Goal: Task Accomplishment & Management: Use online tool/utility

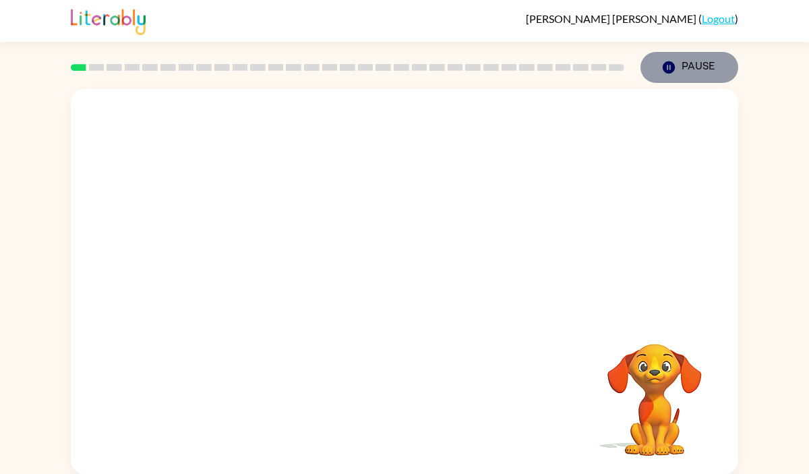
click at [662, 66] on icon "Pause" at bounding box center [668, 67] width 15 height 15
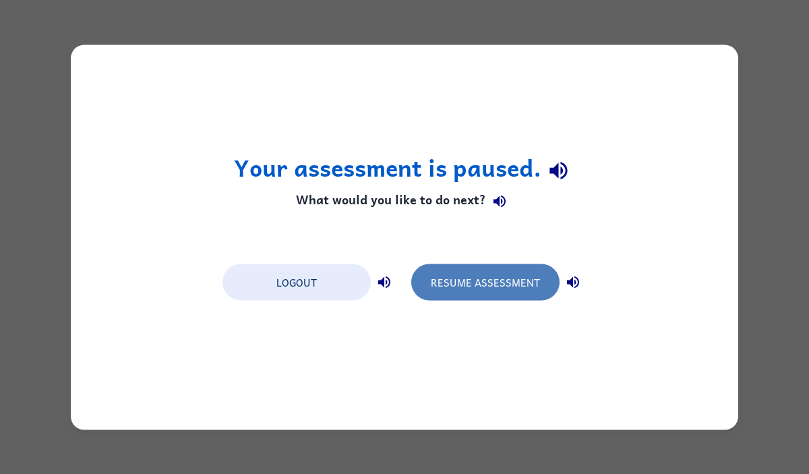
click at [537, 274] on button "Resume Assessment" at bounding box center [485, 282] width 148 height 36
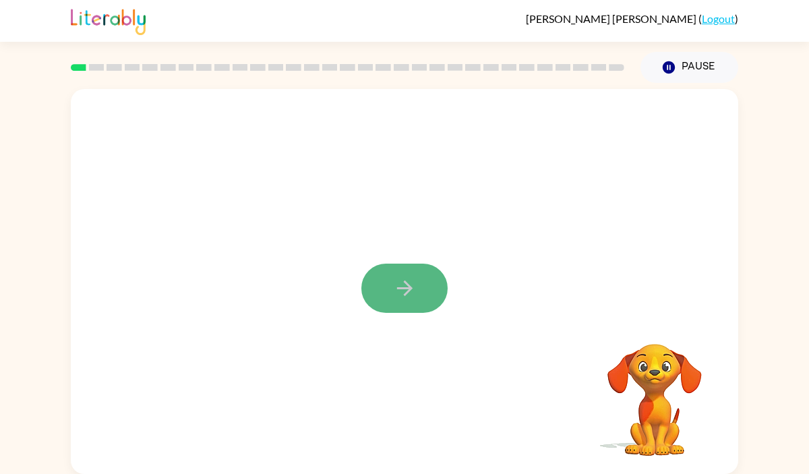
click at [409, 288] on icon "button" at bounding box center [404, 288] width 16 height 16
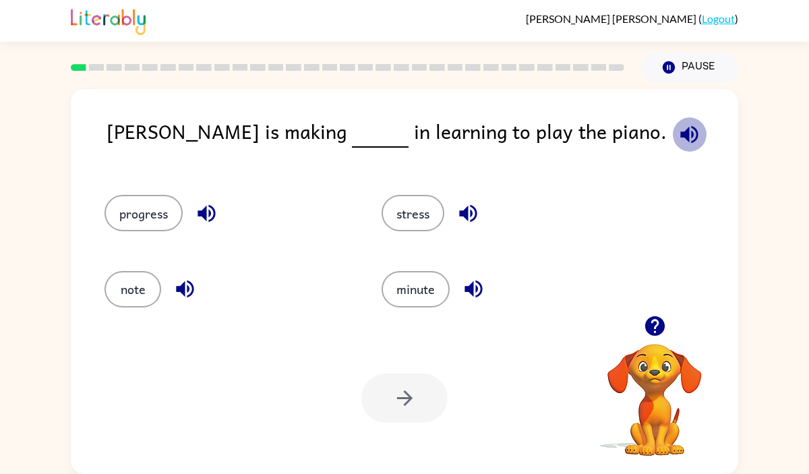
click at [677, 131] on icon "button" at bounding box center [689, 135] width 24 height 24
click at [152, 205] on button "progress" at bounding box center [143, 213] width 78 height 36
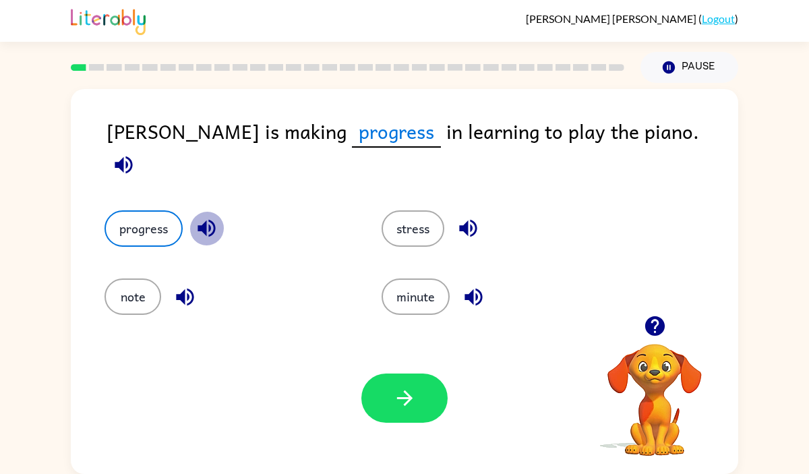
click at [209, 220] on icon "button" at bounding box center [206, 229] width 18 height 18
click at [135, 153] on icon "button" at bounding box center [124, 165] width 24 height 24
click at [413, 386] on icon "button" at bounding box center [405, 398] width 24 height 24
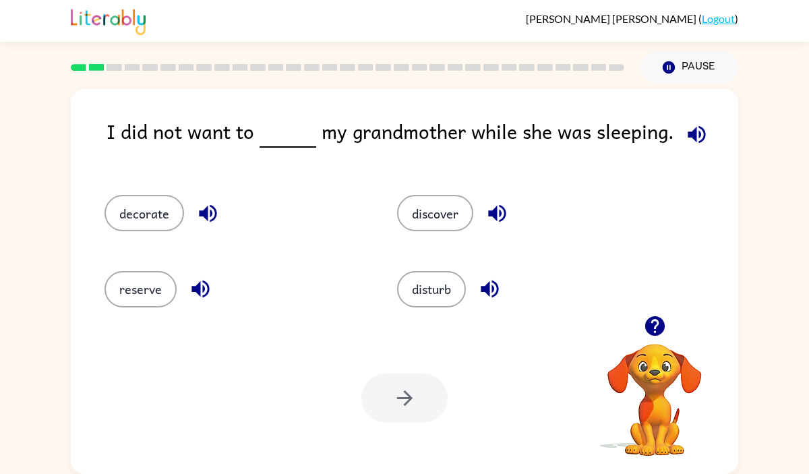
click at [700, 129] on icon "button" at bounding box center [697, 135] width 24 height 24
click at [434, 286] on button "disturb" at bounding box center [431, 289] width 69 height 36
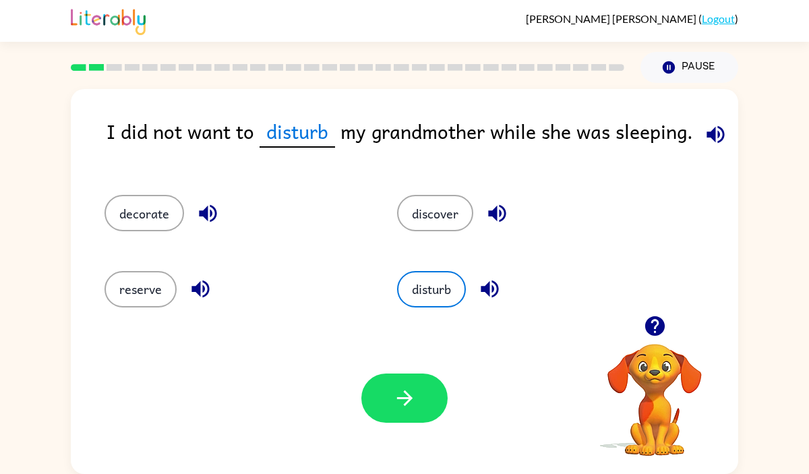
click at [422, 369] on div "Your browser must support playing .mp4 files to use Literably. Please try using…" at bounding box center [404, 398] width 667 height 152
click at [419, 392] on button "button" at bounding box center [404, 397] width 86 height 49
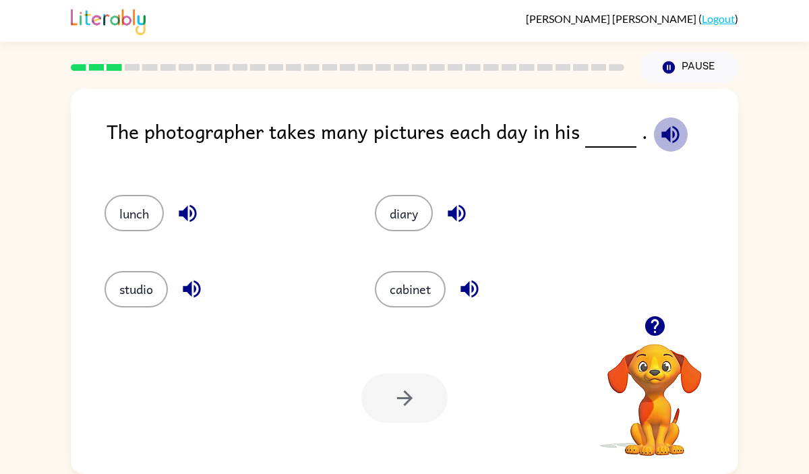
click at [665, 129] on icon "button" at bounding box center [670, 135] width 24 height 24
click at [402, 214] on button "diary" at bounding box center [404, 213] width 58 height 36
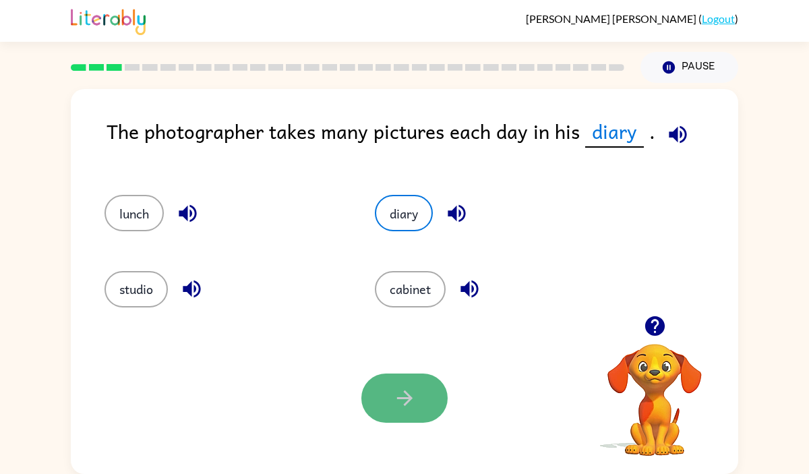
click at [391, 403] on button "button" at bounding box center [404, 397] width 86 height 49
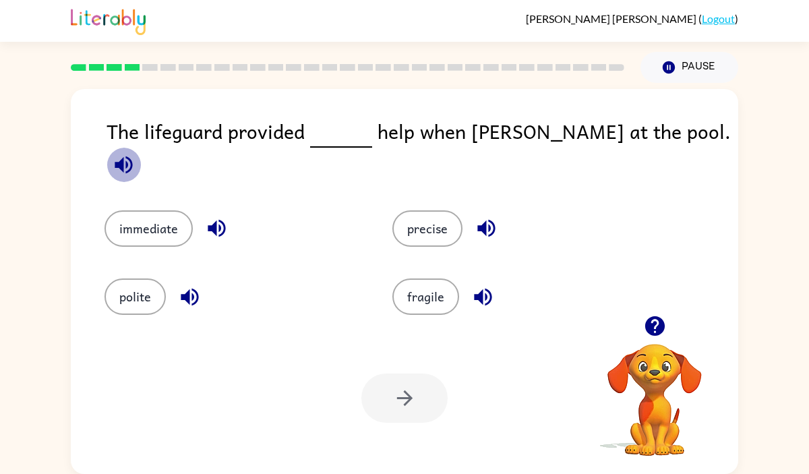
click at [132, 156] on icon "button" at bounding box center [124, 165] width 18 height 18
click at [170, 211] on button "immediate" at bounding box center [148, 228] width 88 height 36
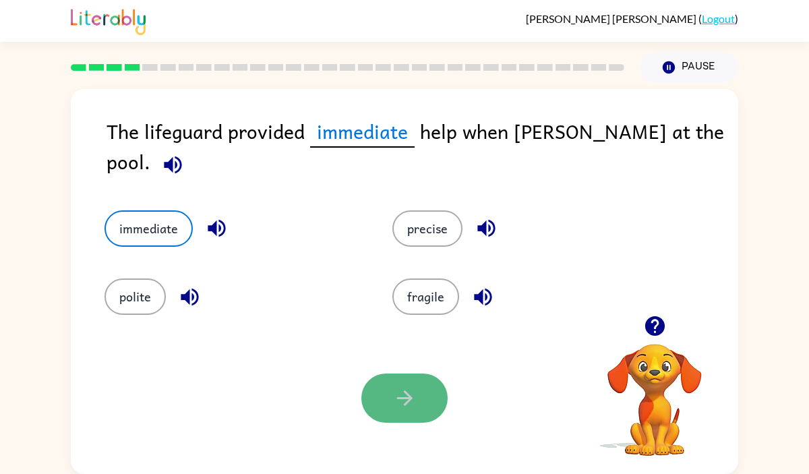
click at [409, 393] on icon "button" at bounding box center [405, 398] width 24 height 24
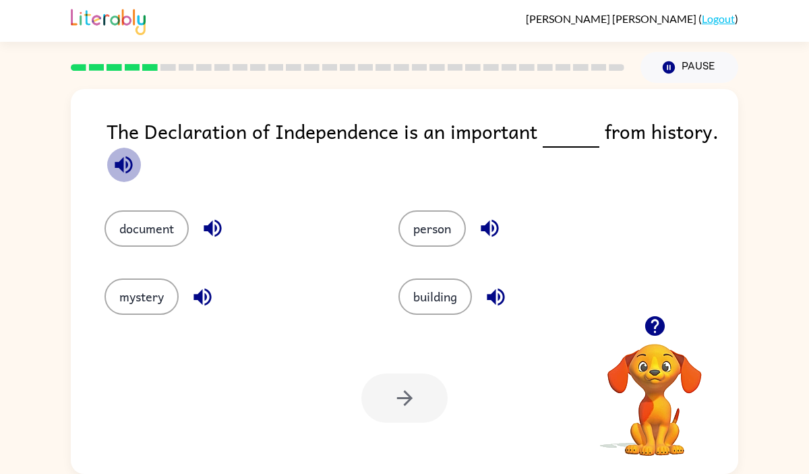
click at [119, 167] on icon "button" at bounding box center [124, 165] width 18 height 18
click at [162, 225] on button "document" at bounding box center [146, 228] width 84 height 36
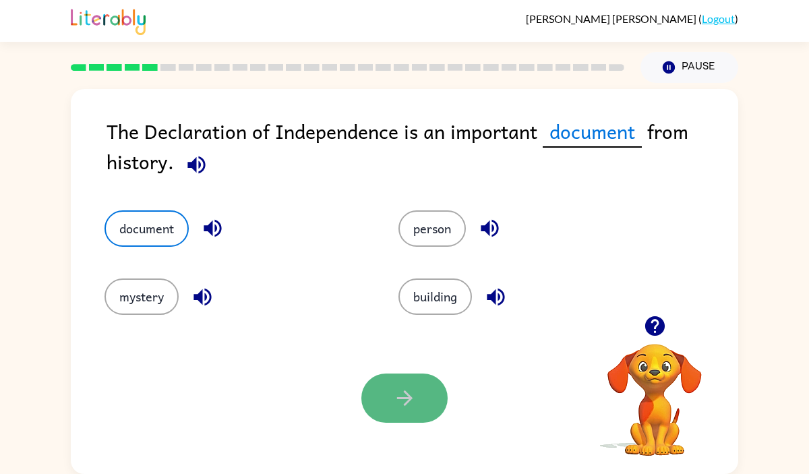
click at [412, 375] on button "button" at bounding box center [404, 397] width 86 height 49
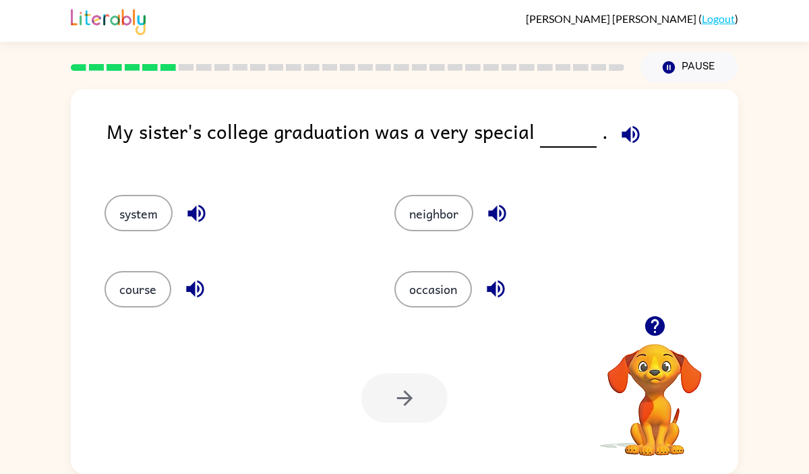
click at [658, 321] on icon "button" at bounding box center [654, 326] width 20 height 20
click at [495, 286] on icon "button" at bounding box center [496, 289] width 18 height 18
click at [657, 324] on icon "button" at bounding box center [655, 326] width 24 height 24
click at [193, 222] on icon "button" at bounding box center [197, 214] width 24 height 24
click at [654, 317] on icon "button" at bounding box center [654, 326] width 20 height 20
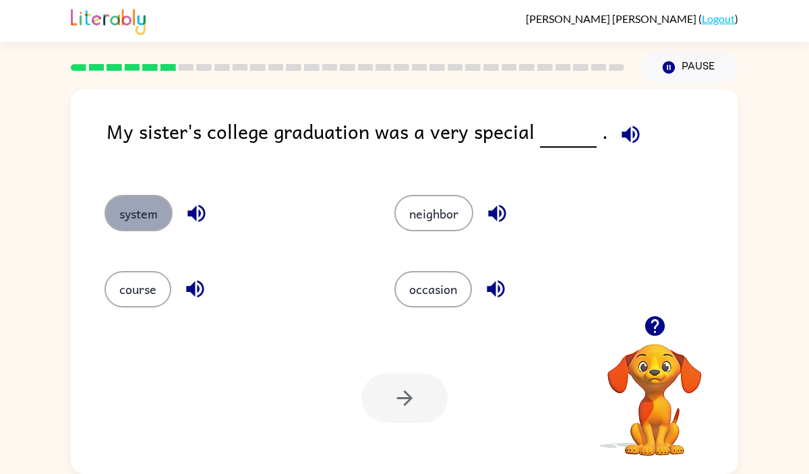
click at [156, 210] on button "system" at bounding box center [138, 213] width 68 height 36
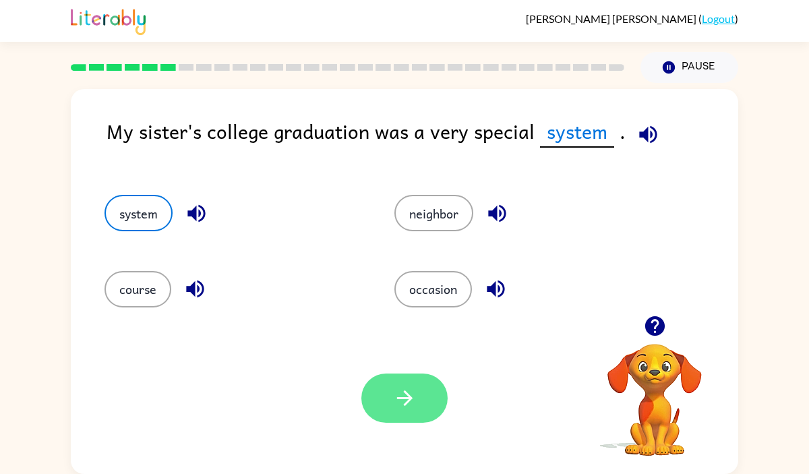
click at [407, 398] on icon "button" at bounding box center [404, 398] width 16 height 16
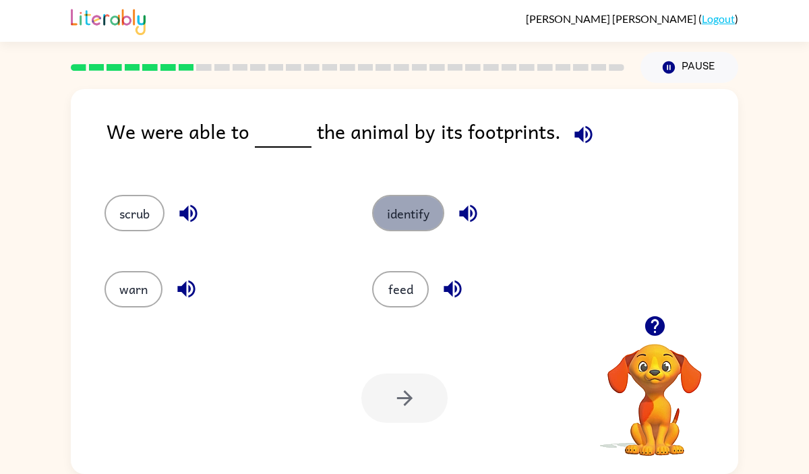
click at [409, 213] on button "identify" at bounding box center [408, 213] width 72 height 36
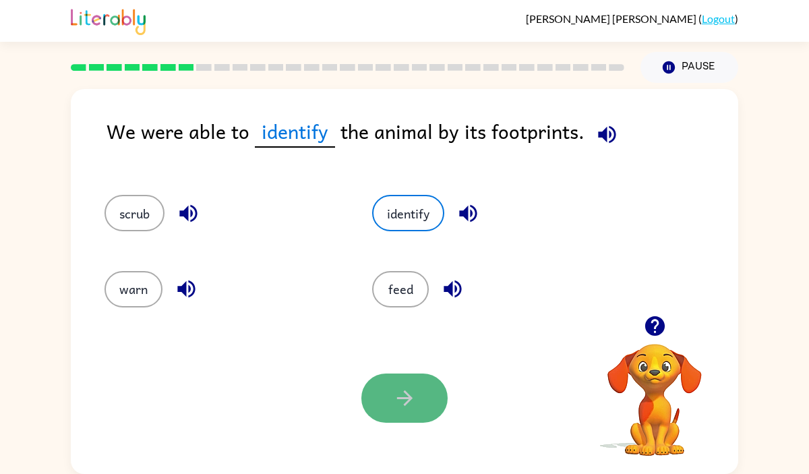
click at [405, 406] on icon "button" at bounding box center [405, 398] width 24 height 24
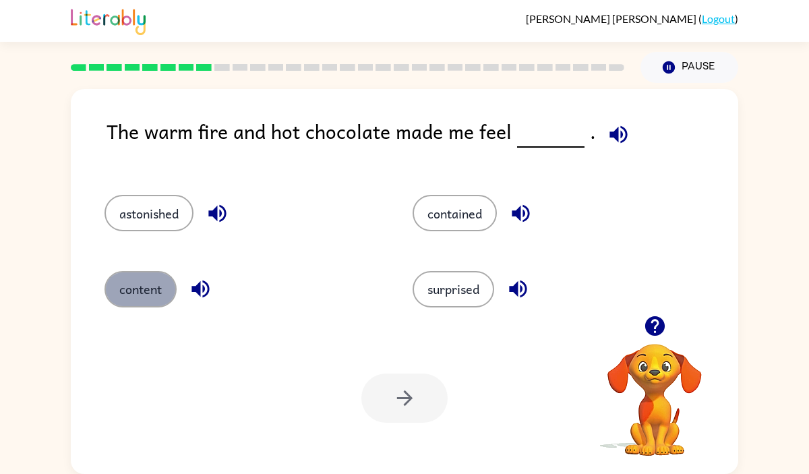
click at [137, 282] on button "content" at bounding box center [140, 289] width 72 height 36
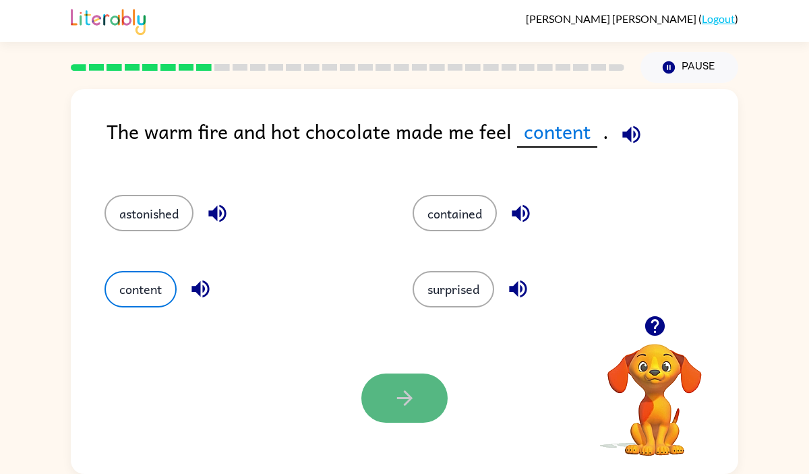
click at [399, 375] on button "button" at bounding box center [404, 397] width 86 height 49
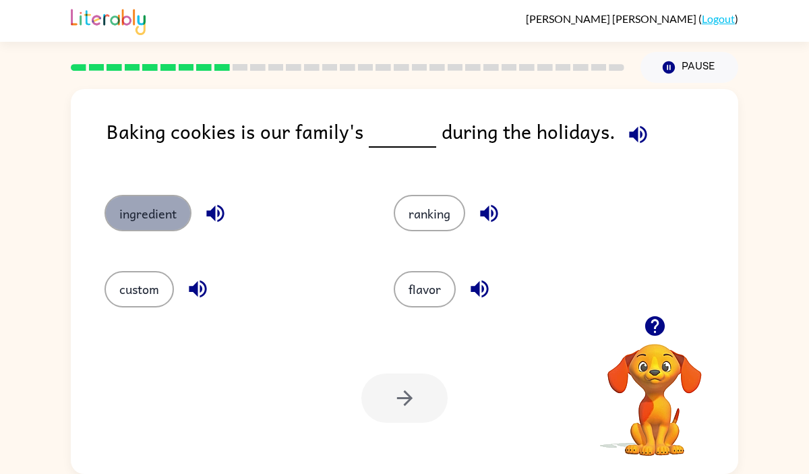
click at [183, 214] on button "ingredient" at bounding box center [147, 213] width 87 height 36
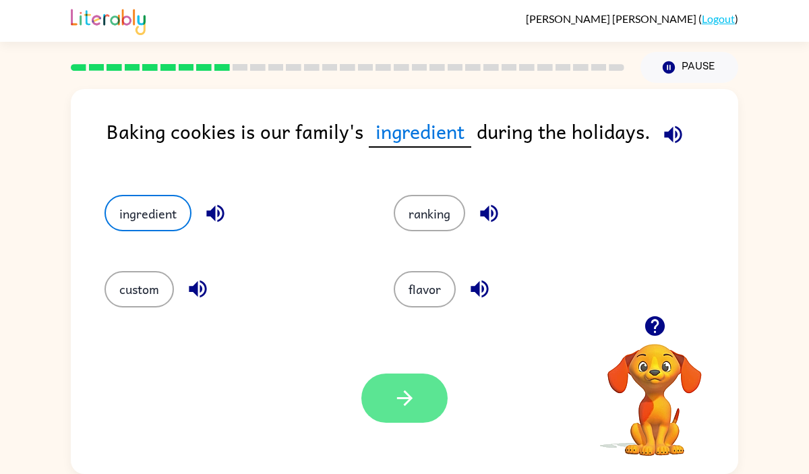
click at [406, 397] on icon "button" at bounding box center [404, 398] width 16 height 16
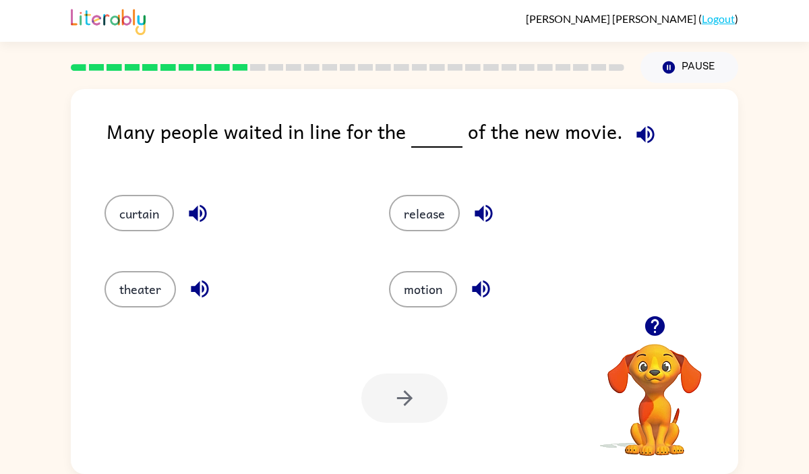
drag, startPoint x: 406, startPoint y: 397, endPoint x: 357, endPoint y: 353, distance: 65.8
click at [358, 353] on div "Your browser must support playing .mp4 files to use Literably. Please try using…" at bounding box center [404, 398] width 667 height 152
click at [417, 209] on button "release" at bounding box center [424, 213] width 71 height 36
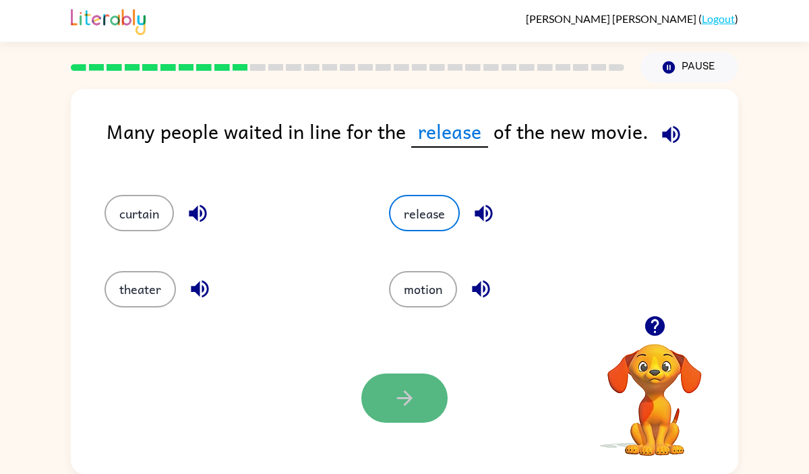
click at [400, 396] on icon "button" at bounding box center [405, 398] width 24 height 24
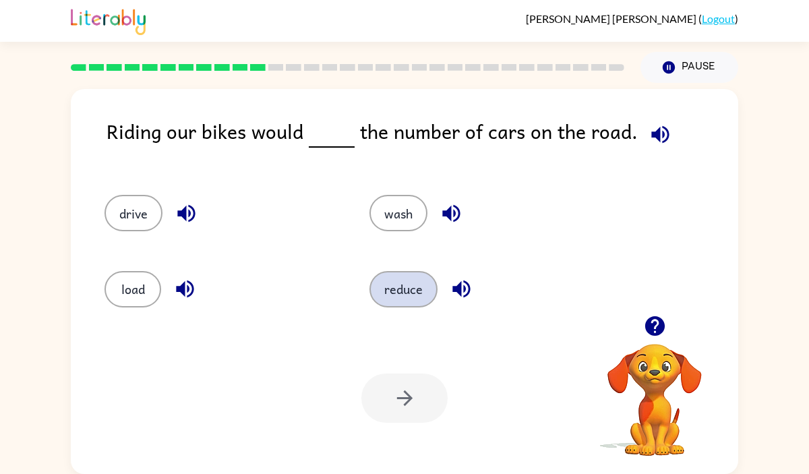
click at [405, 284] on button "reduce" at bounding box center [403, 289] width 68 height 36
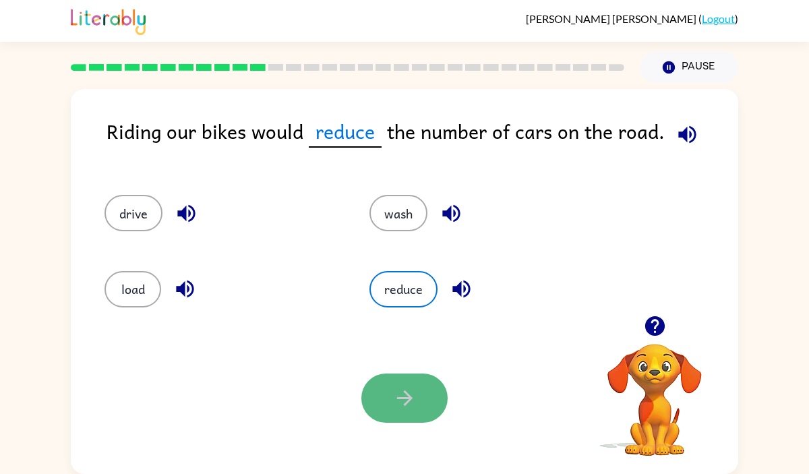
click at [390, 412] on button "button" at bounding box center [404, 397] width 86 height 49
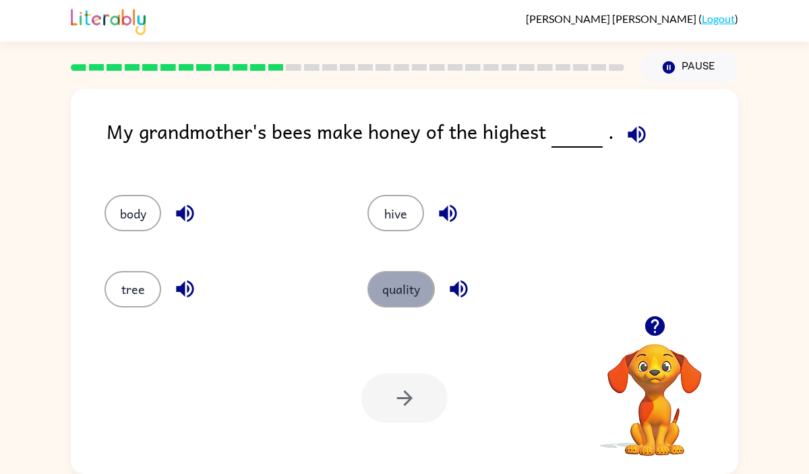
click at [409, 300] on button "quality" at bounding box center [400, 289] width 67 height 36
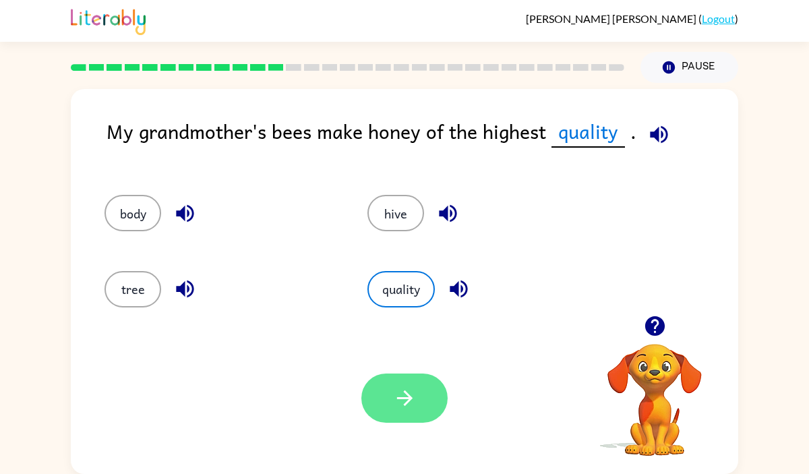
click at [394, 390] on icon "button" at bounding box center [405, 398] width 24 height 24
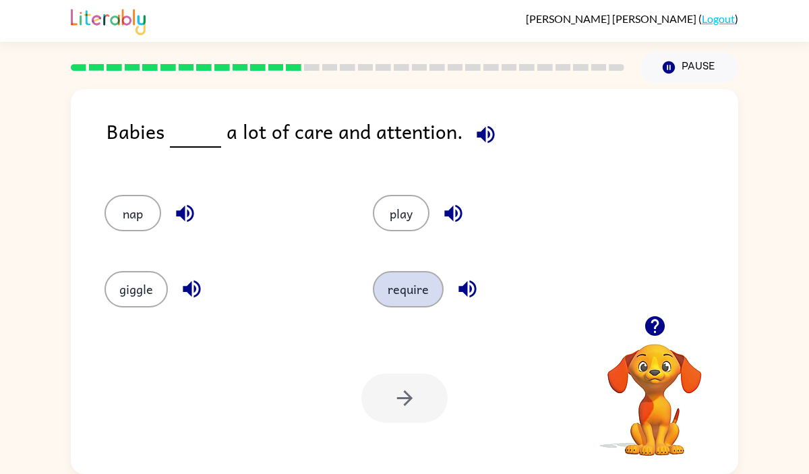
click at [417, 278] on button "require" at bounding box center [408, 289] width 71 height 36
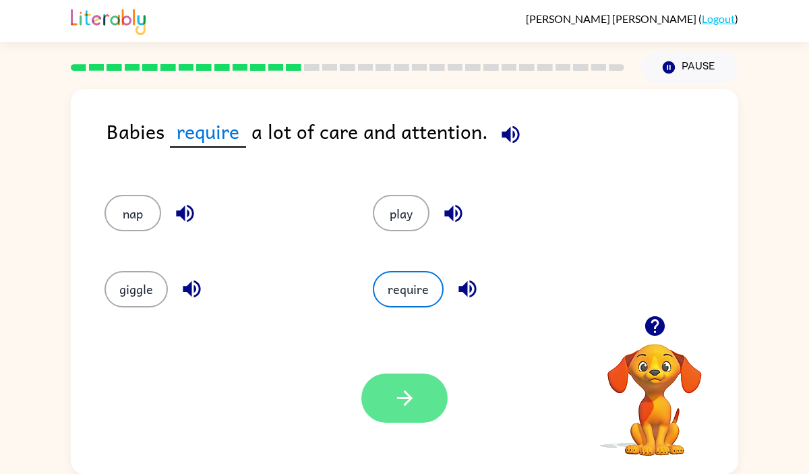
click at [394, 410] on button "button" at bounding box center [404, 397] width 86 height 49
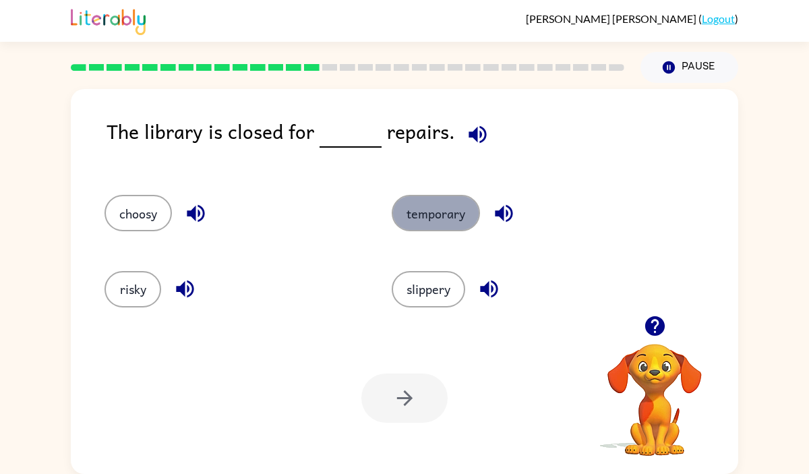
click at [423, 213] on button "temporary" at bounding box center [436, 213] width 88 height 36
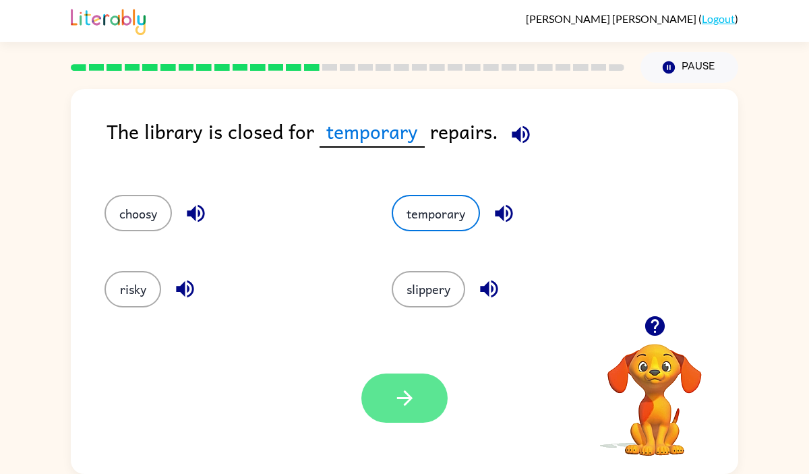
click at [386, 394] on button "button" at bounding box center [404, 397] width 86 height 49
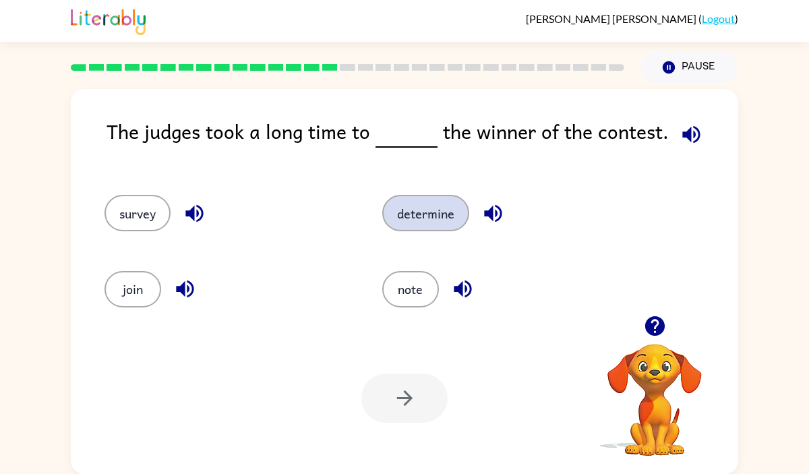
click at [441, 201] on button "determine" at bounding box center [425, 213] width 87 height 36
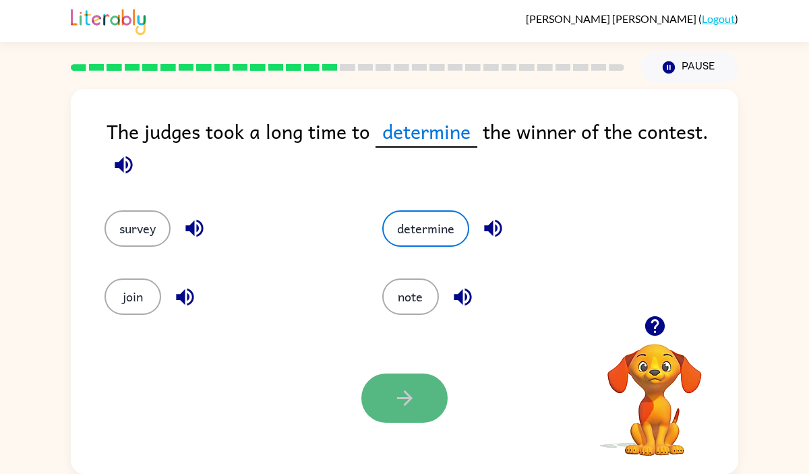
click at [415, 408] on icon "button" at bounding box center [405, 398] width 24 height 24
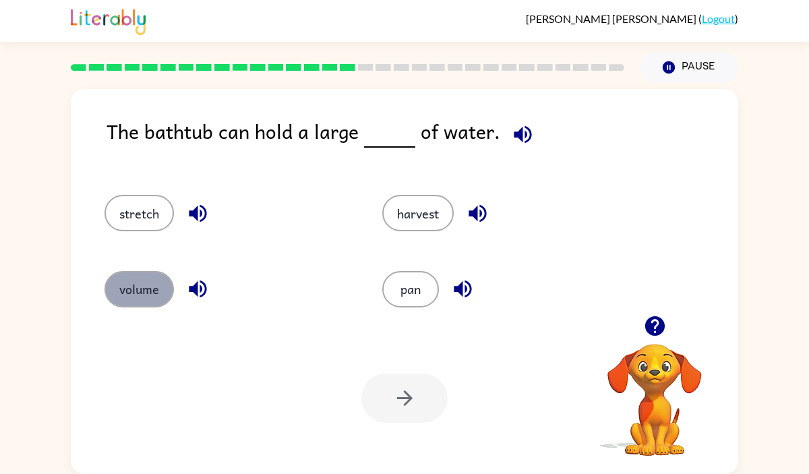
click at [157, 288] on button "volume" at bounding box center [138, 289] width 69 height 36
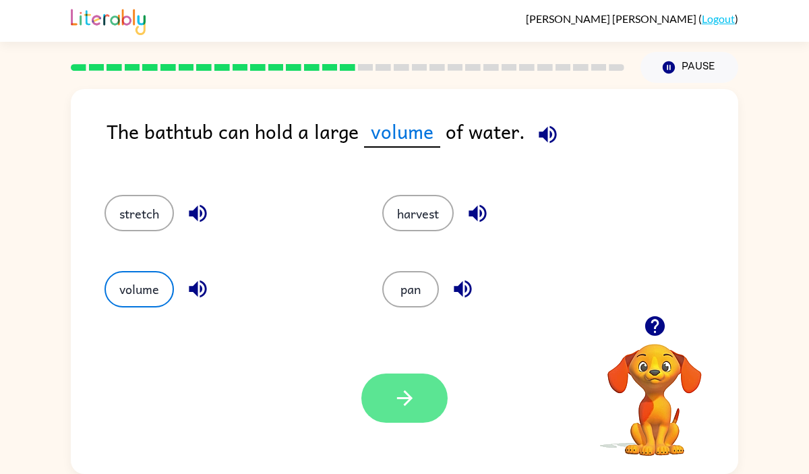
click at [421, 385] on button "button" at bounding box center [404, 397] width 86 height 49
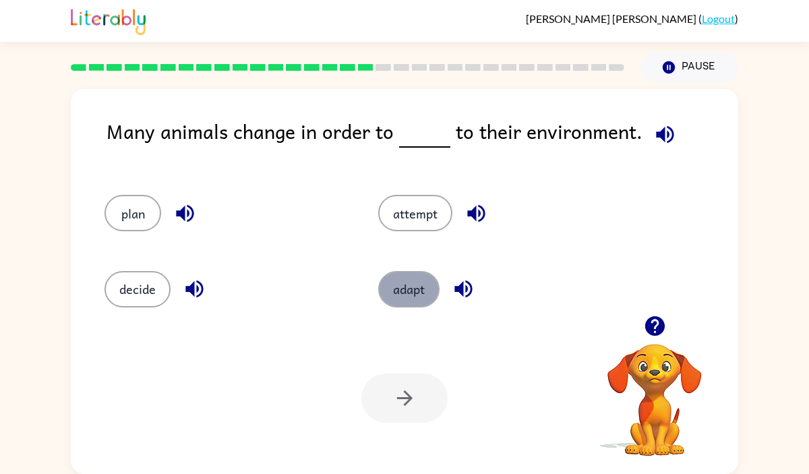
click at [425, 291] on button "adapt" at bounding box center [408, 289] width 61 height 36
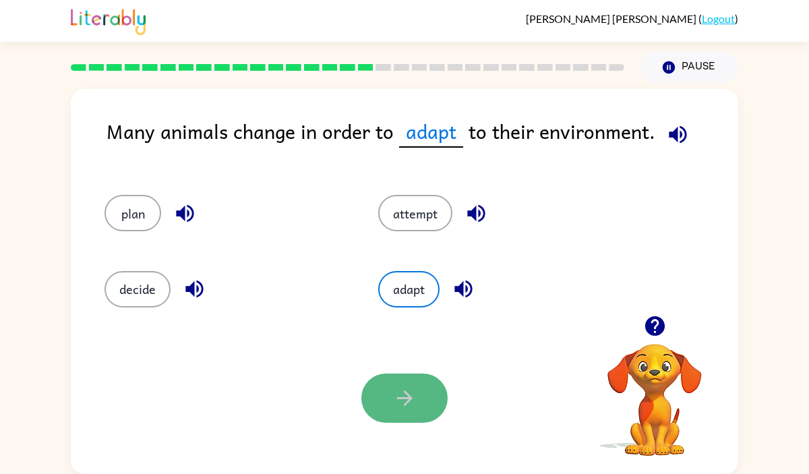
click at [409, 394] on icon "button" at bounding box center [405, 398] width 24 height 24
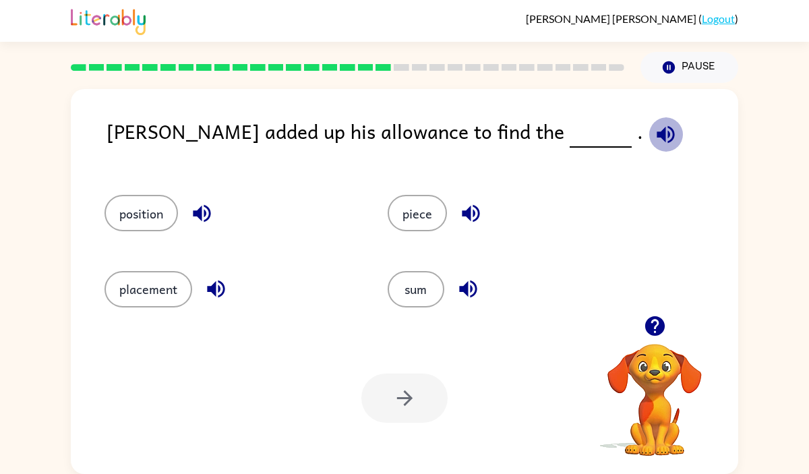
click at [654, 129] on icon "button" at bounding box center [666, 135] width 24 height 24
click at [424, 288] on button "sum" at bounding box center [416, 289] width 57 height 36
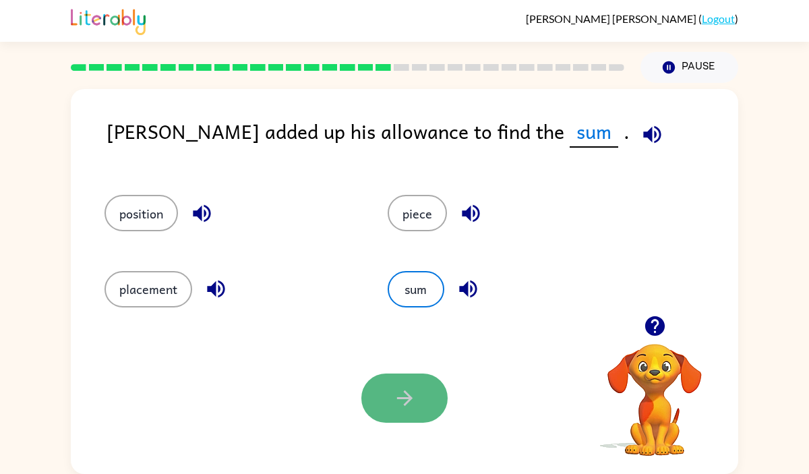
click at [411, 404] on icon "button" at bounding box center [405, 398] width 24 height 24
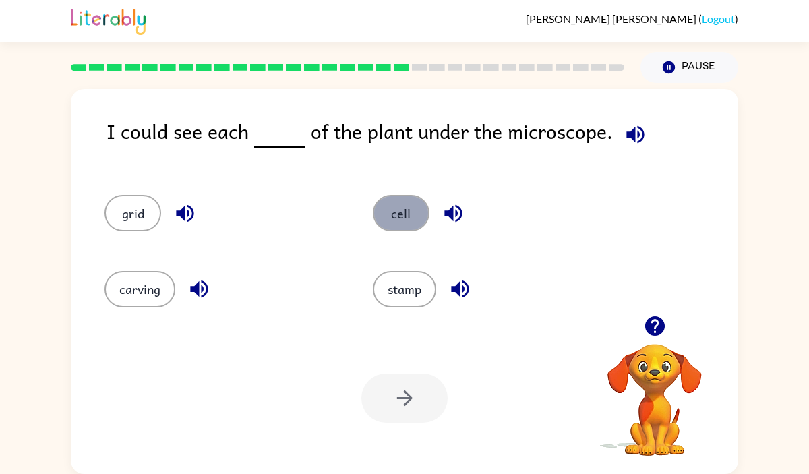
click at [400, 213] on button "cell" at bounding box center [401, 213] width 57 height 36
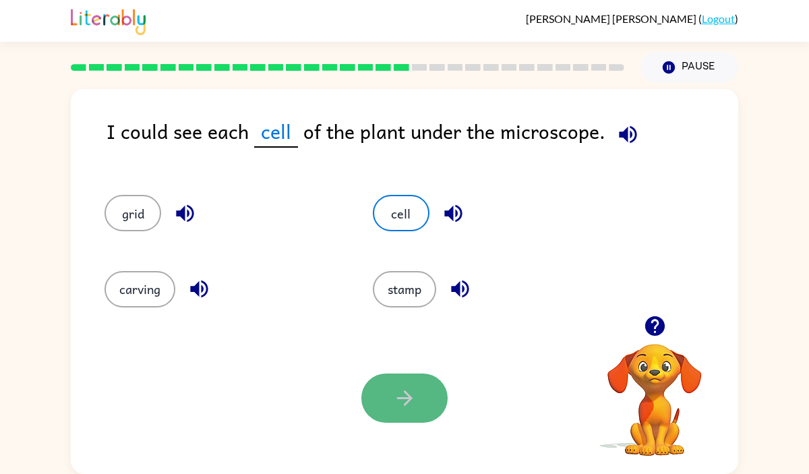
click at [407, 379] on button "button" at bounding box center [404, 397] width 86 height 49
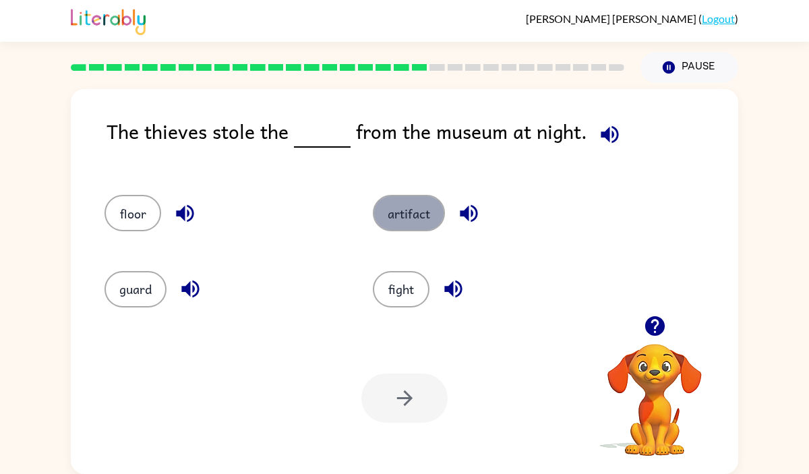
click at [423, 219] on button "artifact" at bounding box center [409, 213] width 72 height 36
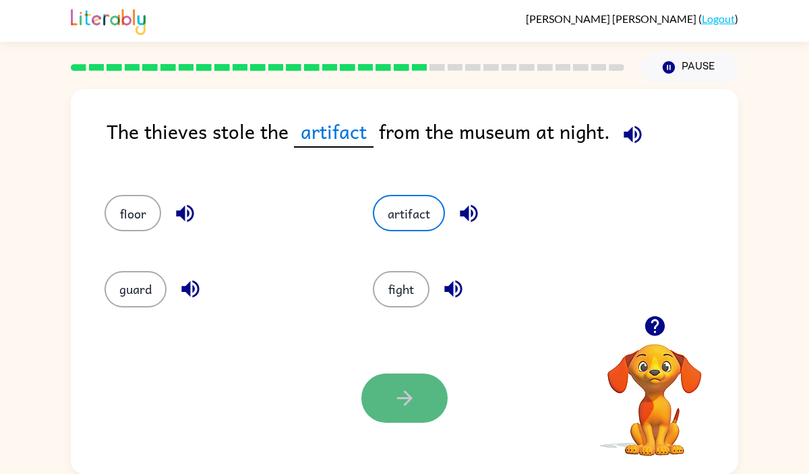
click at [402, 409] on icon "button" at bounding box center [405, 398] width 24 height 24
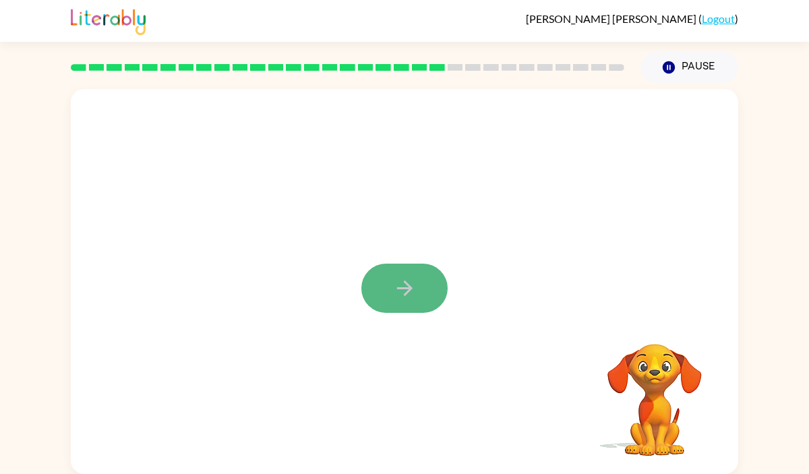
click at [402, 285] on icon "button" at bounding box center [405, 288] width 24 height 24
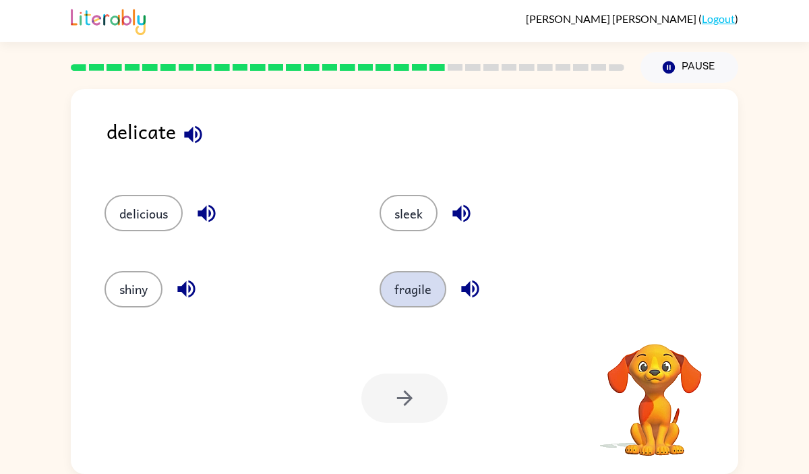
click at [408, 288] on button "fragile" at bounding box center [412, 289] width 67 height 36
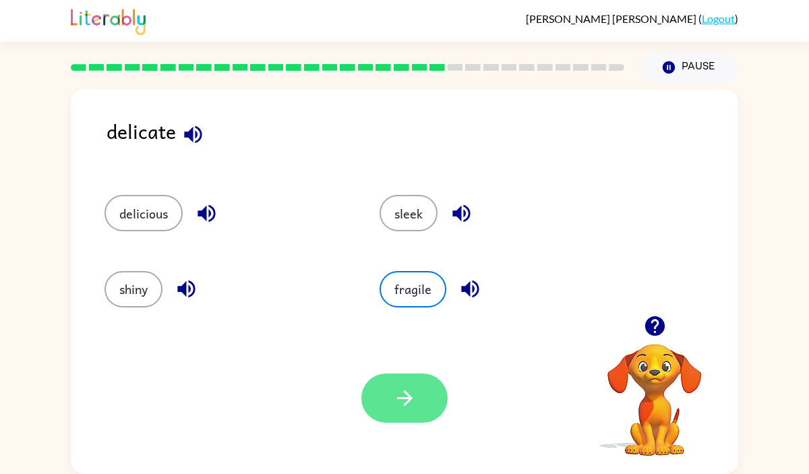
click at [410, 404] on icon "button" at bounding box center [405, 398] width 24 height 24
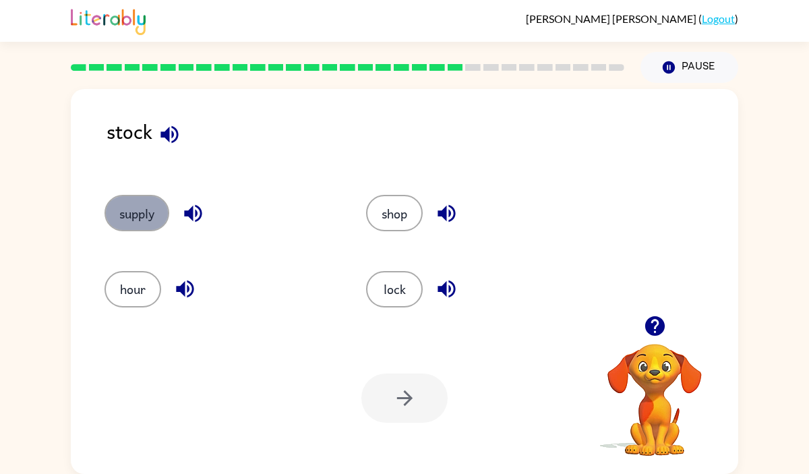
click at [134, 206] on button "supply" at bounding box center [136, 213] width 65 height 36
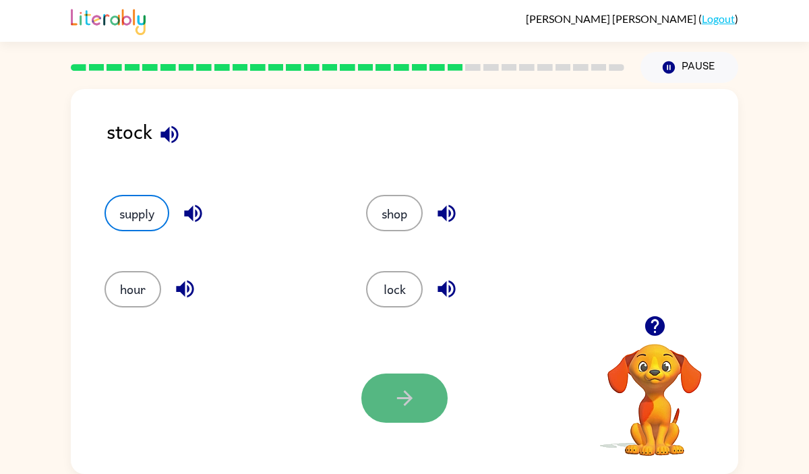
click at [394, 392] on icon "button" at bounding box center [405, 398] width 24 height 24
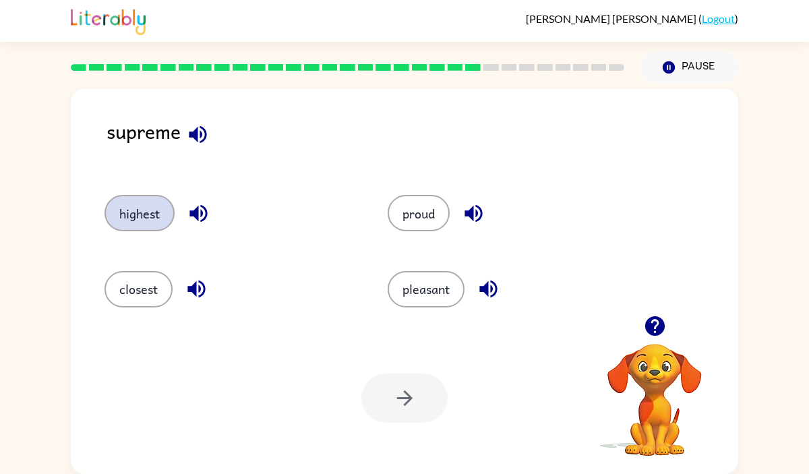
click at [154, 209] on button "highest" at bounding box center [139, 213] width 70 height 36
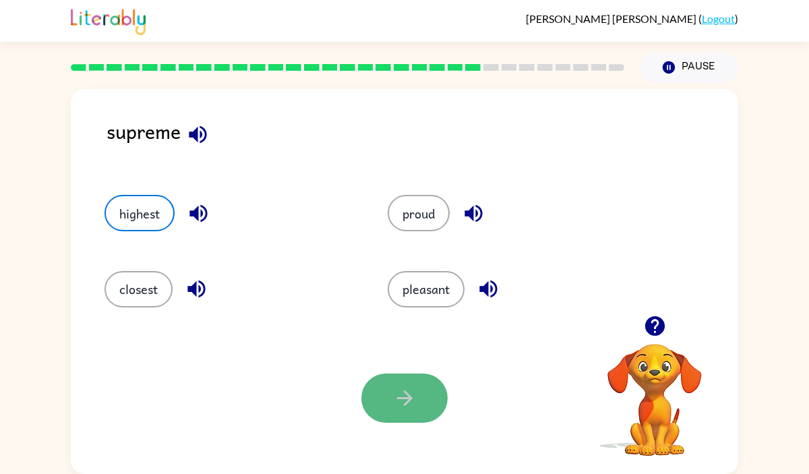
click at [394, 384] on button "button" at bounding box center [404, 397] width 86 height 49
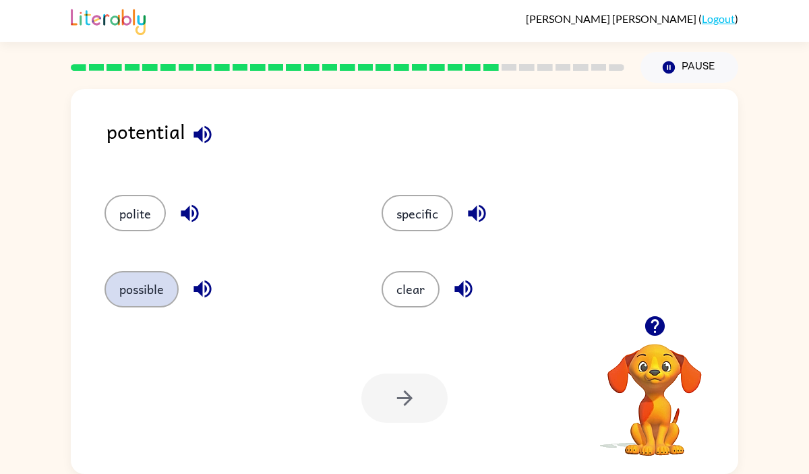
click at [123, 288] on button "possible" at bounding box center [141, 289] width 74 height 36
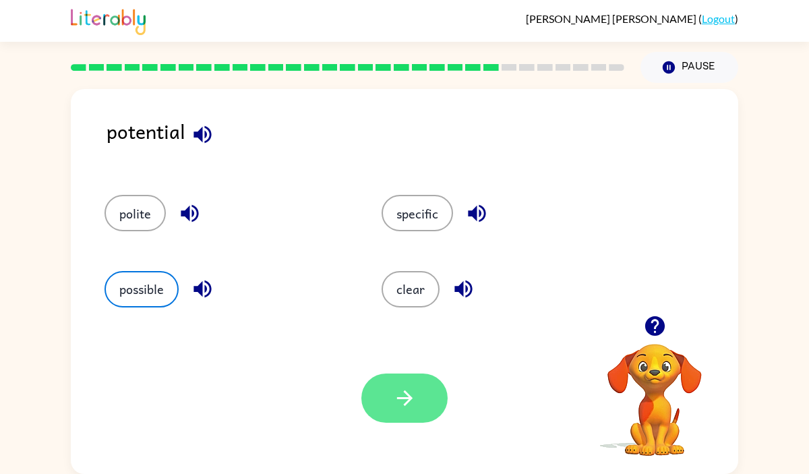
click at [427, 397] on button "button" at bounding box center [404, 397] width 86 height 49
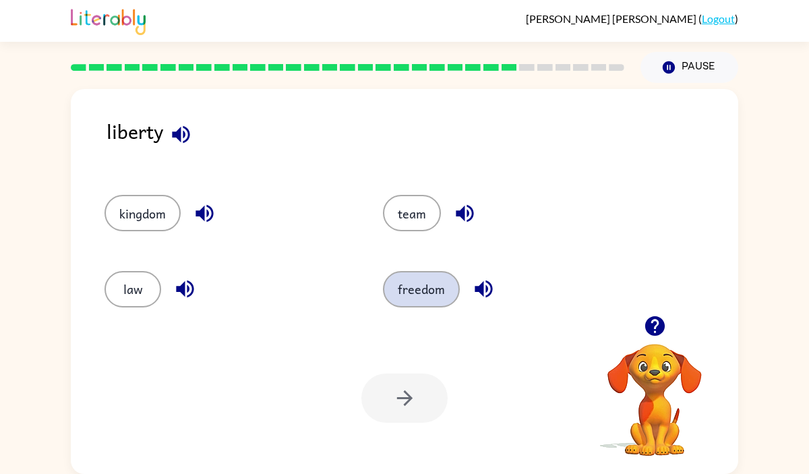
click at [440, 284] on button "freedom" at bounding box center [421, 289] width 77 height 36
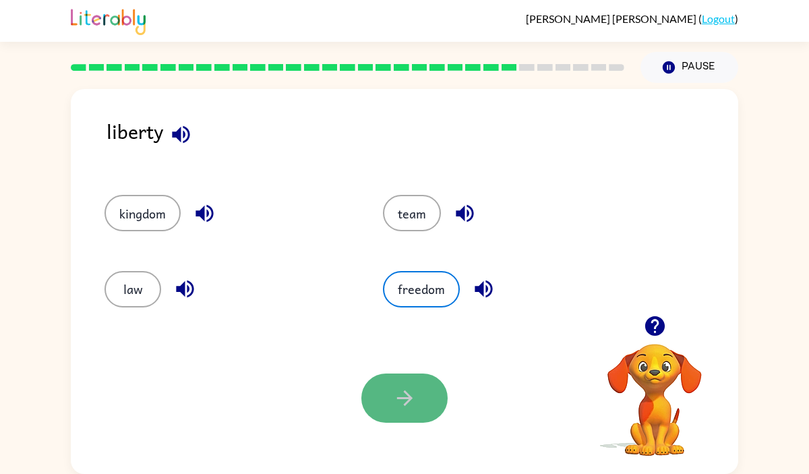
click at [393, 405] on icon "button" at bounding box center [405, 398] width 24 height 24
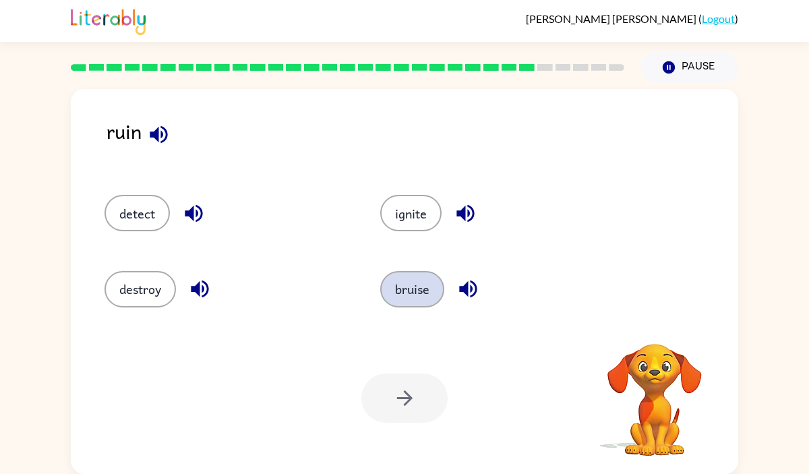
click at [414, 293] on button "bruise" at bounding box center [412, 289] width 64 height 36
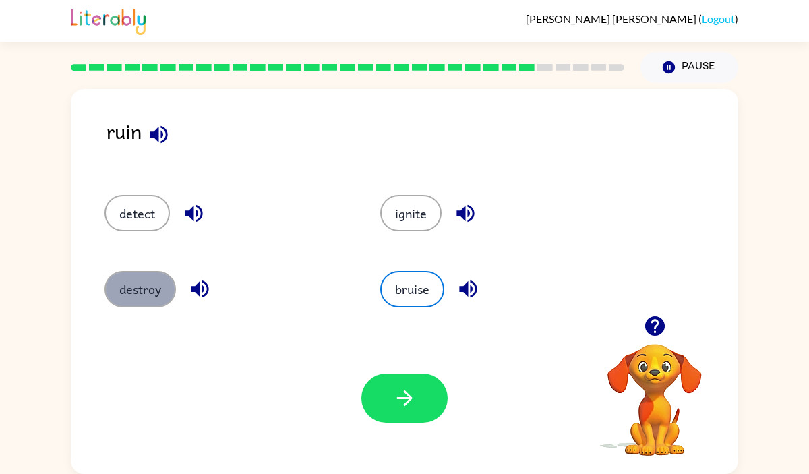
click at [123, 293] on button "destroy" at bounding box center [139, 289] width 71 height 36
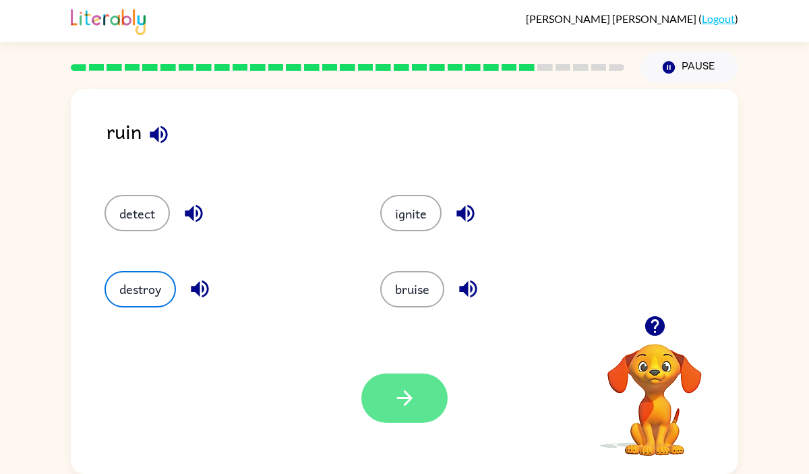
click at [396, 381] on button "button" at bounding box center [404, 397] width 86 height 49
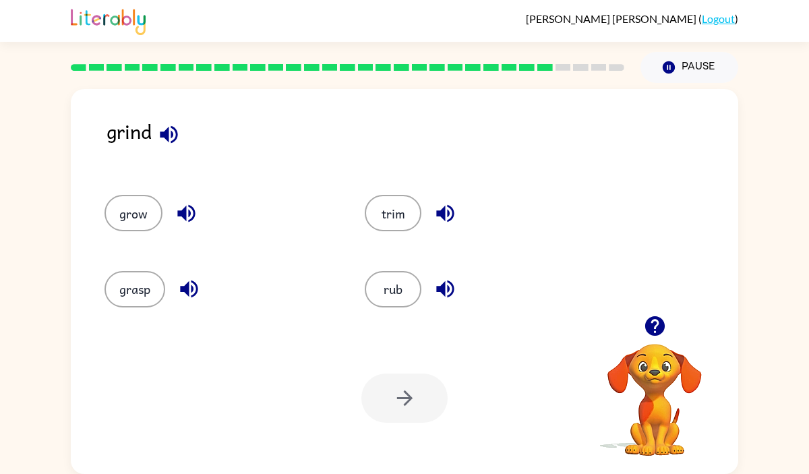
click at [660, 325] on icon "button" at bounding box center [654, 326] width 20 height 20
click at [391, 217] on button "trim" at bounding box center [393, 213] width 57 height 36
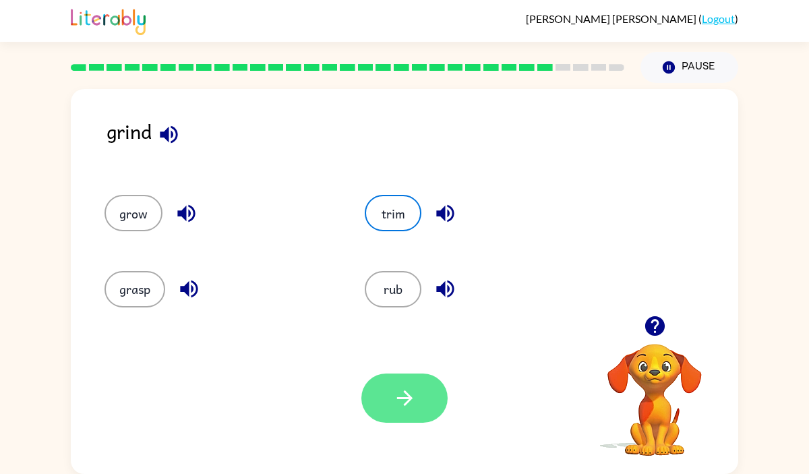
click at [416, 396] on icon "button" at bounding box center [405, 398] width 24 height 24
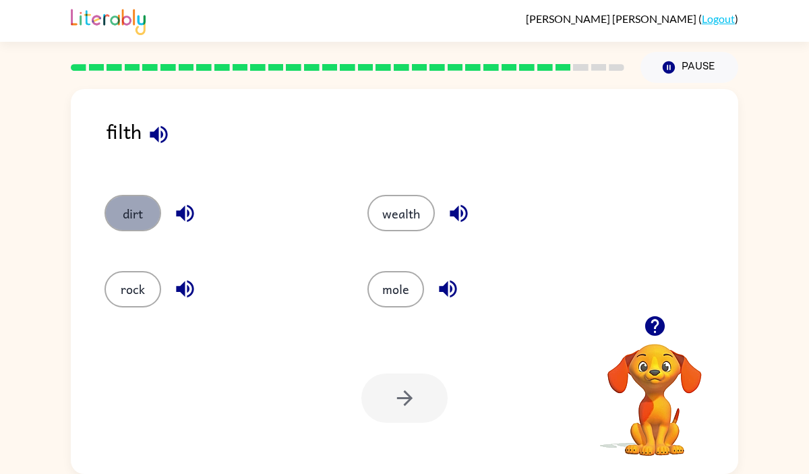
click at [150, 202] on button "dirt" at bounding box center [132, 213] width 57 height 36
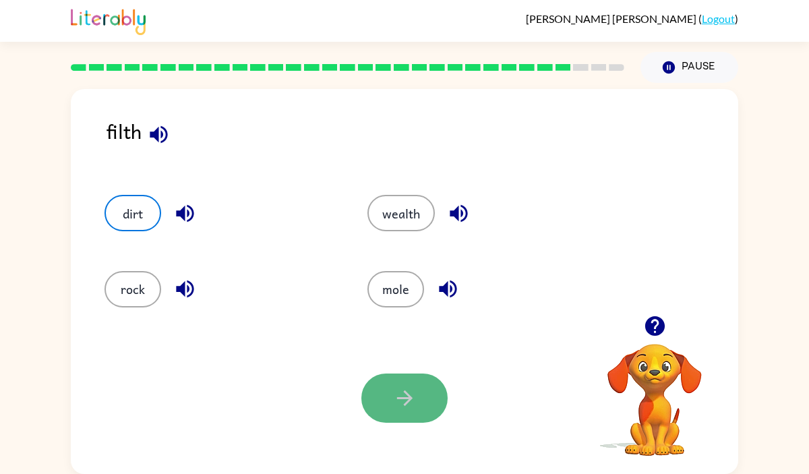
click at [401, 385] on button "button" at bounding box center [404, 397] width 86 height 49
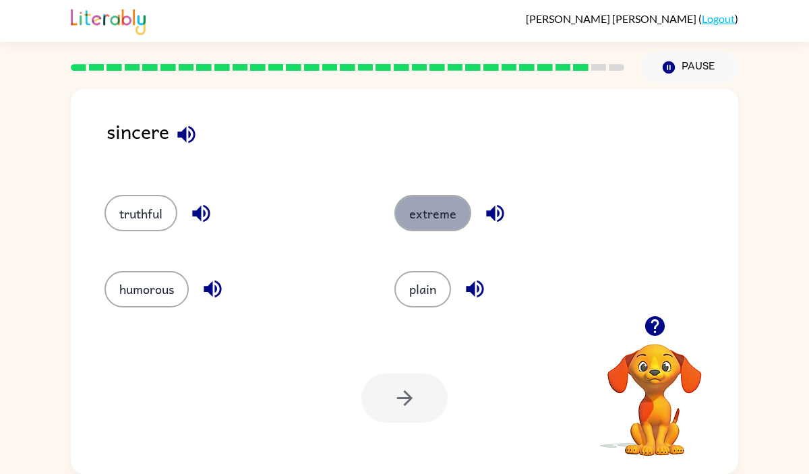
click at [449, 208] on button "extreme" at bounding box center [432, 213] width 77 height 36
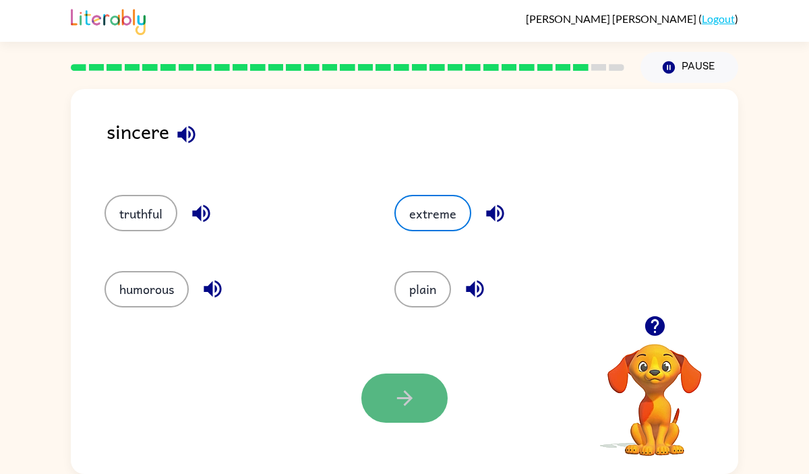
click at [400, 401] on icon "button" at bounding box center [405, 398] width 24 height 24
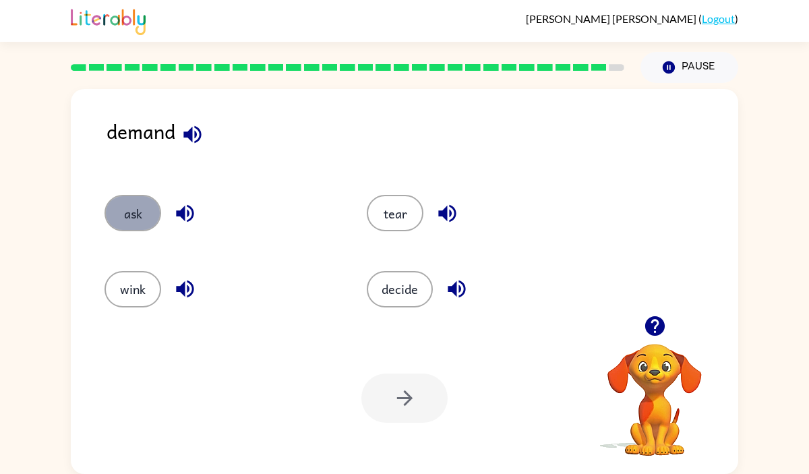
click at [137, 209] on button "ask" at bounding box center [132, 213] width 57 height 36
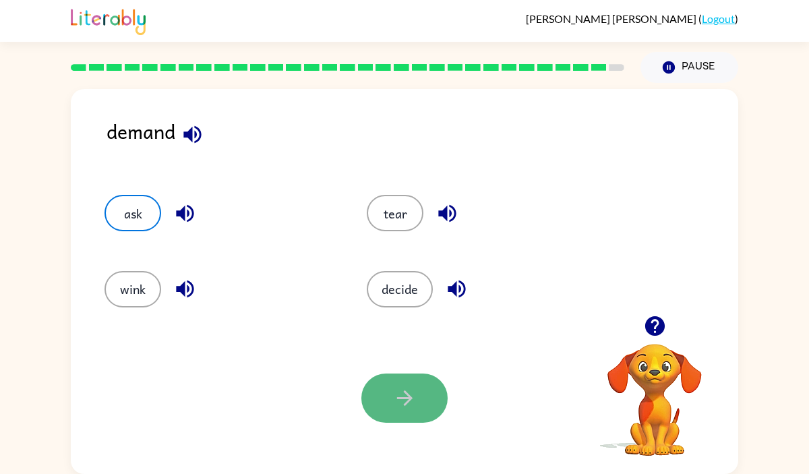
click at [402, 404] on icon "button" at bounding box center [405, 398] width 24 height 24
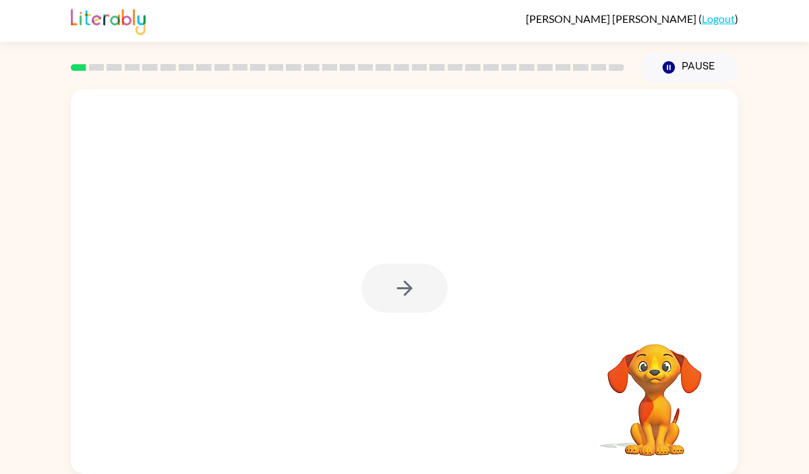
click at [406, 295] on div at bounding box center [404, 288] width 86 height 49
click at [406, 296] on icon "button" at bounding box center [405, 288] width 24 height 24
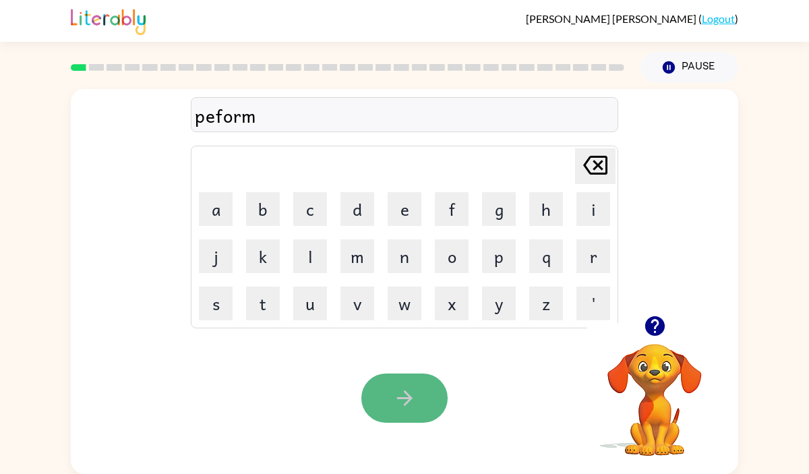
click at [390, 389] on button "button" at bounding box center [404, 397] width 86 height 49
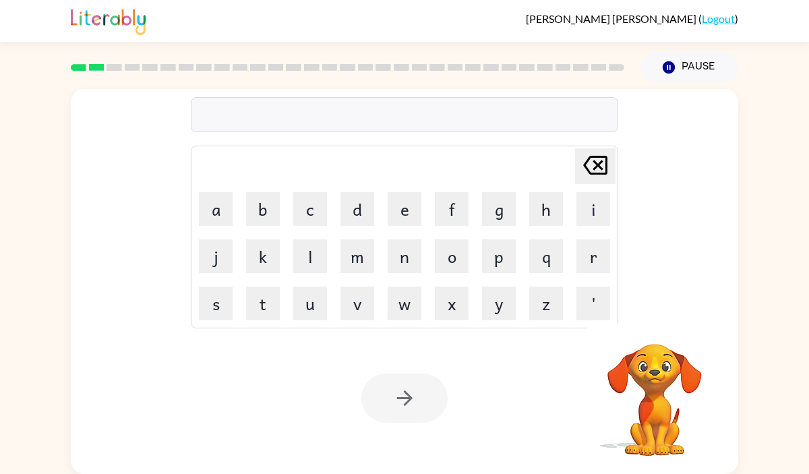
click at [367, 124] on div at bounding box center [404, 114] width 427 height 35
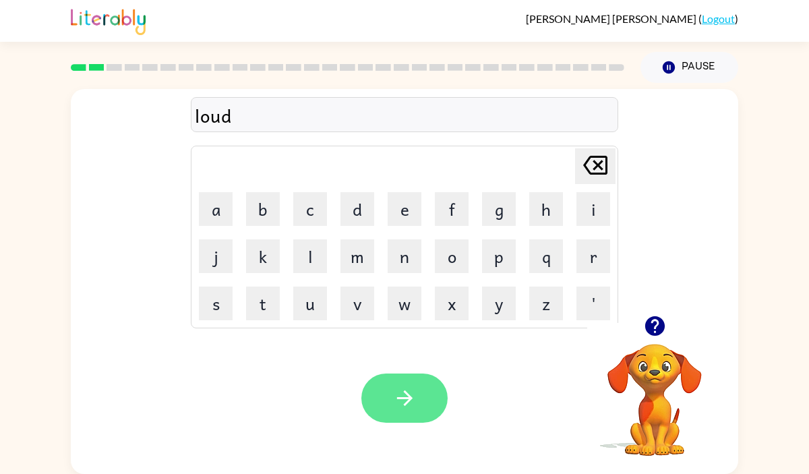
click at [397, 400] on icon "button" at bounding box center [405, 398] width 24 height 24
click at [400, 400] on icon "button" at bounding box center [405, 398] width 24 height 24
click at [403, 395] on icon "button" at bounding box center [405, 398] width 24 height 24
click at [402, 392] on icon "button" at bounding box center [405, 398] width 24 height 24
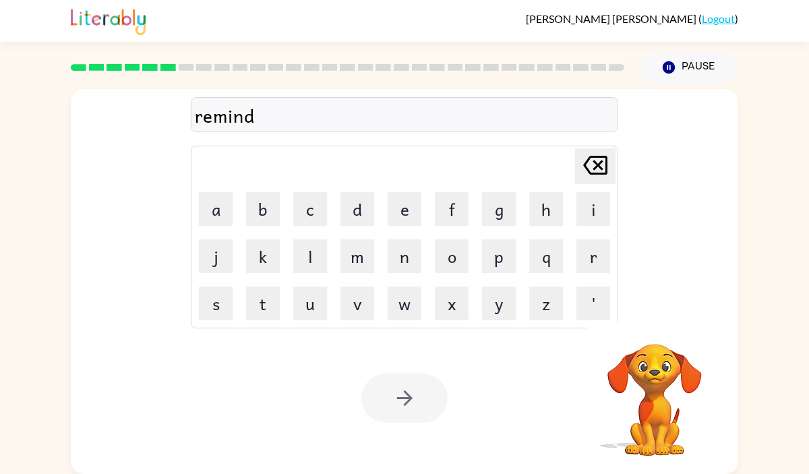
click at [402, 392] on div at bounding box center [404, 397] width 86 height 49
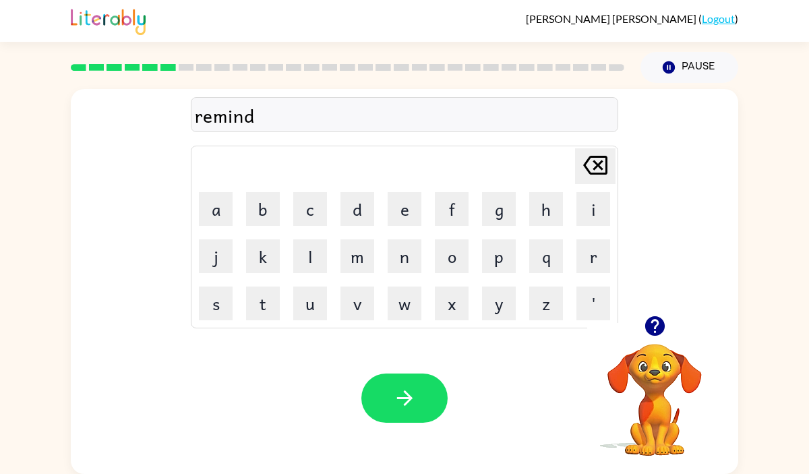
click at [402, 392] on icon "button" at bounding box center [405, 398] width 24 height 24
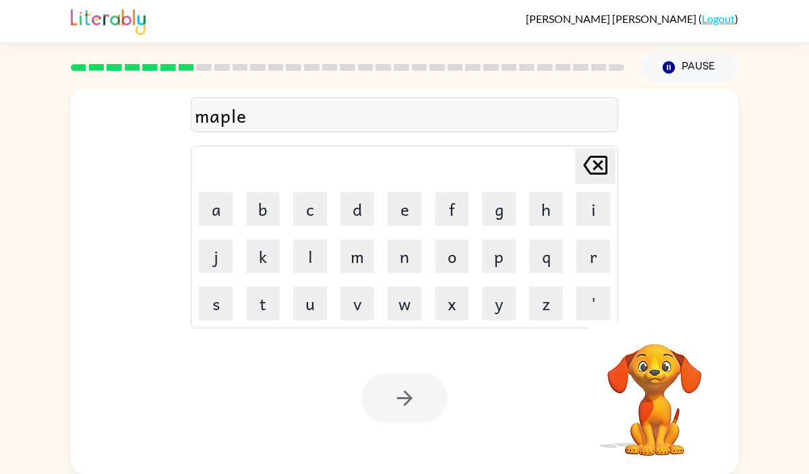
click at [402, 392] on div at bounding box center [404, 397] width 86 height 49
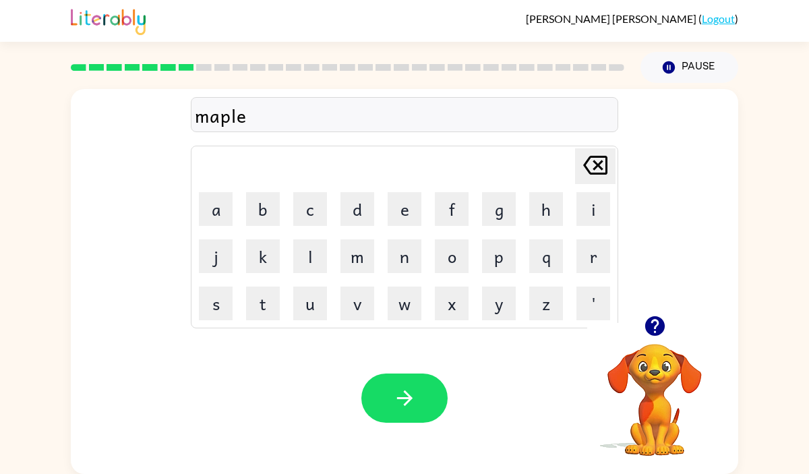
click at [402, 392] on icon "button" at bounding box center [405, 398] width 24 height 24
click at [404, 396] on icon "button" at bounding box center [405, 398] width 24 height 24
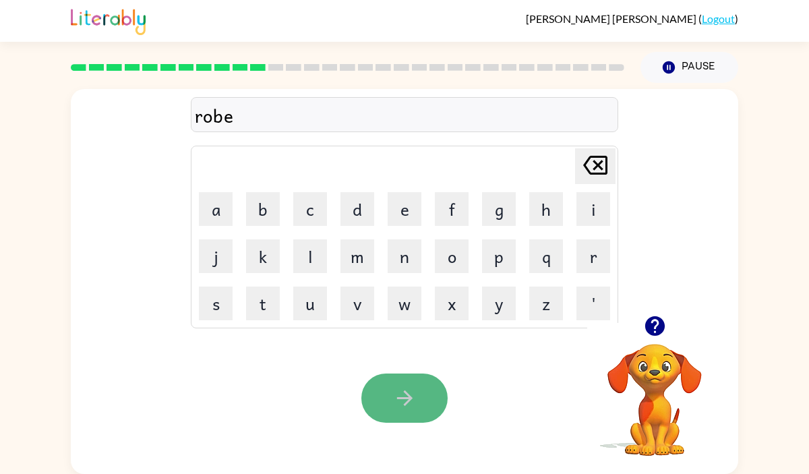
click at [403, 394] on icon "button" at bounding box center [405, 398] width 24 height 24
click at [403, 388] on icon "button" at bounding box center [405, 398] width 24 height 24
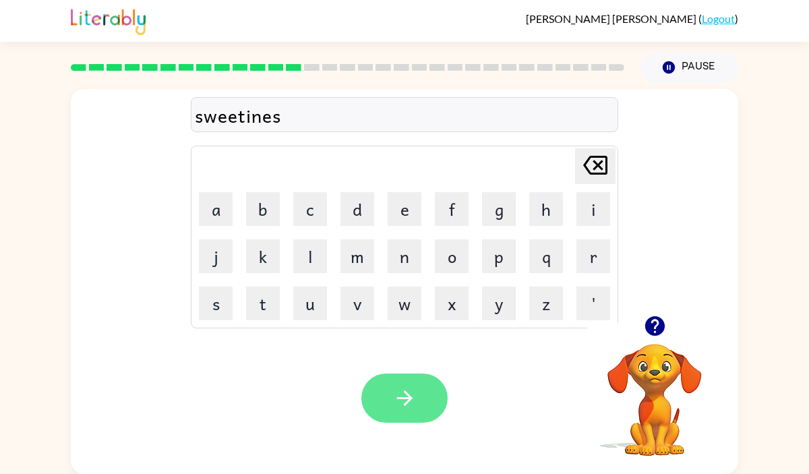
click at [403, 387] on icon "button" at bounding box center [405, 398] width 24 height 24
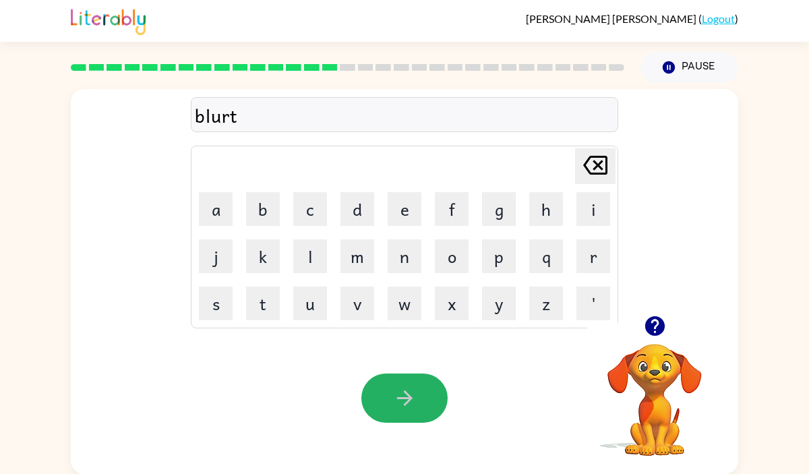
click at [403, 387] on icon "button" at bounding box center [405, 398] width 24 height 24
click at [404, 389] on icon "button" at bounding box center [405, 398] width 24 height 24
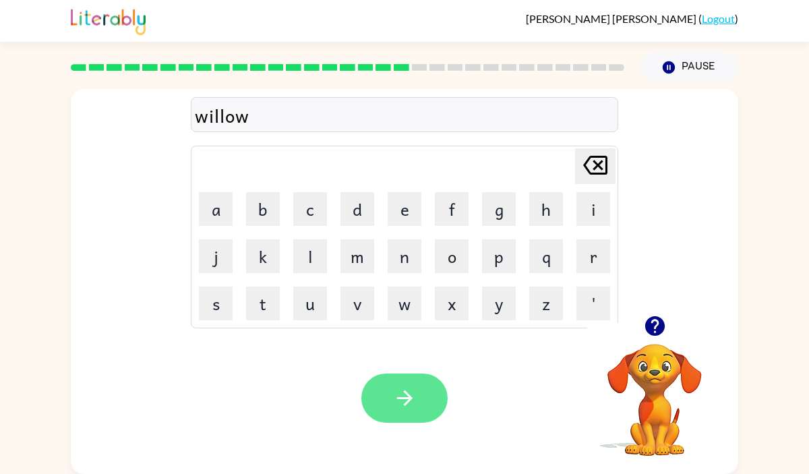
click at [402, 391] on icon "button" at bounding box center [405, 398] width 24 height 24
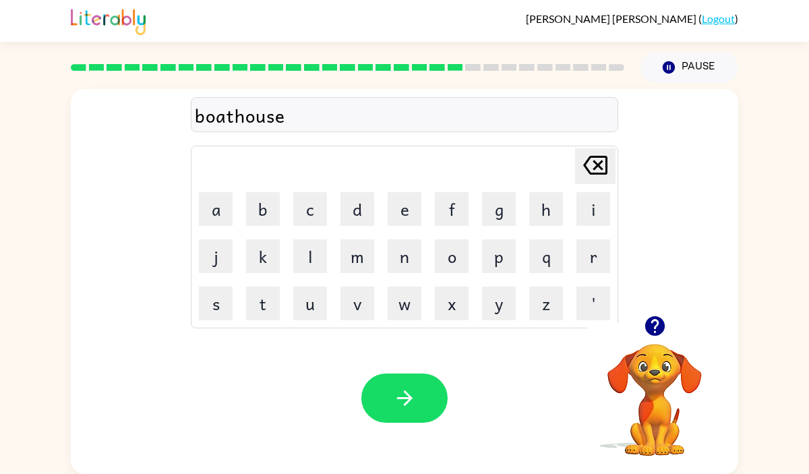
click at [402, 391] on icon "button" at bounding box center [405, 398] width 24 height 24
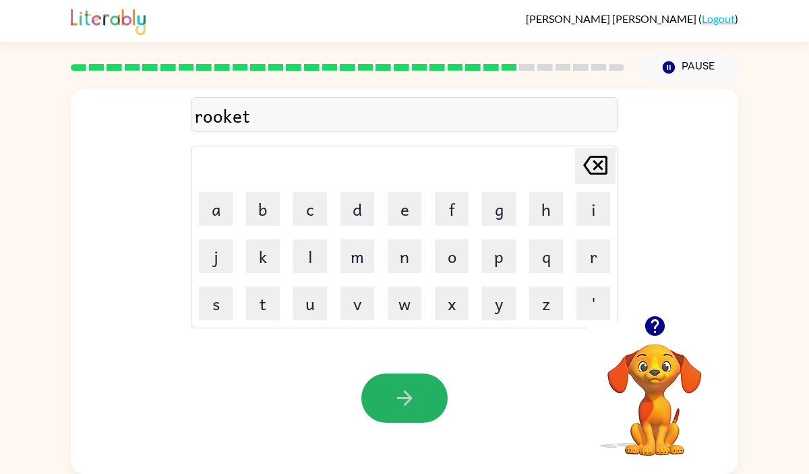
click at [402, 391] on icon "button" at bounding box center [405, 398] width 24 height 24
click at [403, 391] on icon "button" at bounding box center [404, 398] width 16 height 16
click at [410, 391] on icon "button" at bounding box center [405, 398] width 24 height 24
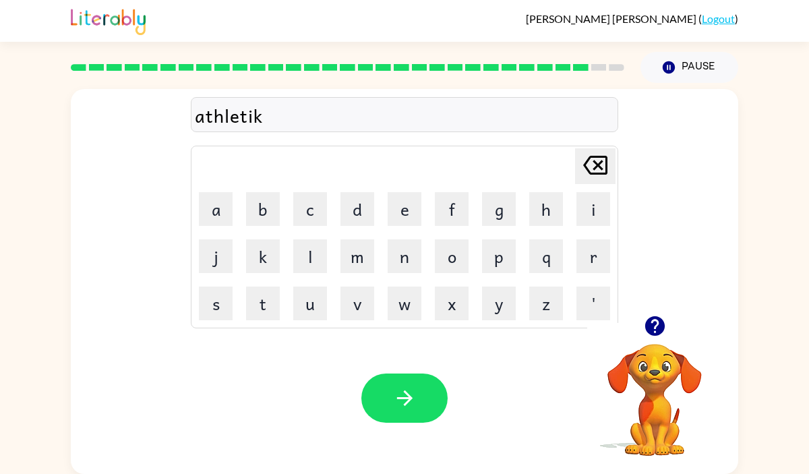
click at [410, 391] on icon "button" at bounding box center [405, 398] width 24 height 24
